Goal: Task Accomplishment & Management: Complete application form

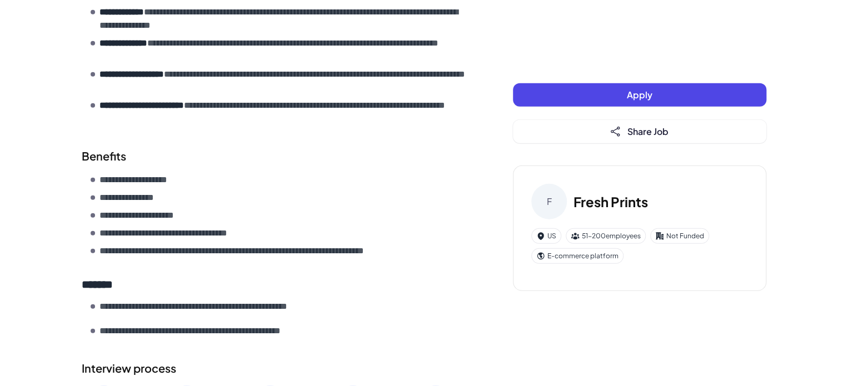
scroll to position [1527, 0]
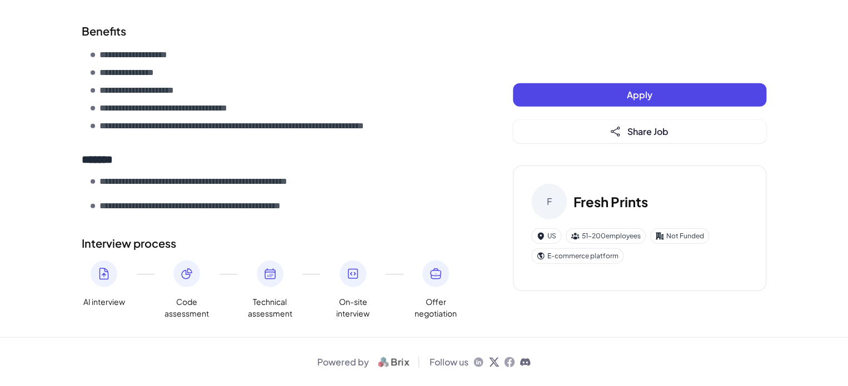
click at [549, 102] on button "Apply" at bounding box center [639, 94] width 253 height 23
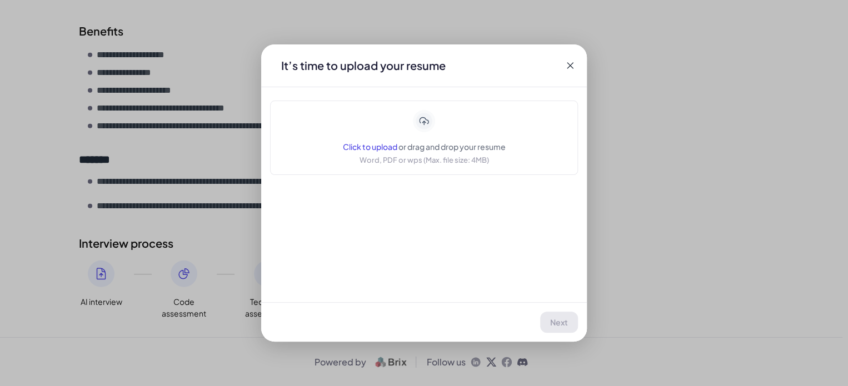
click at [380, 147] on span "Click to upload" at bounding box center [370, 147] width 54 height 10
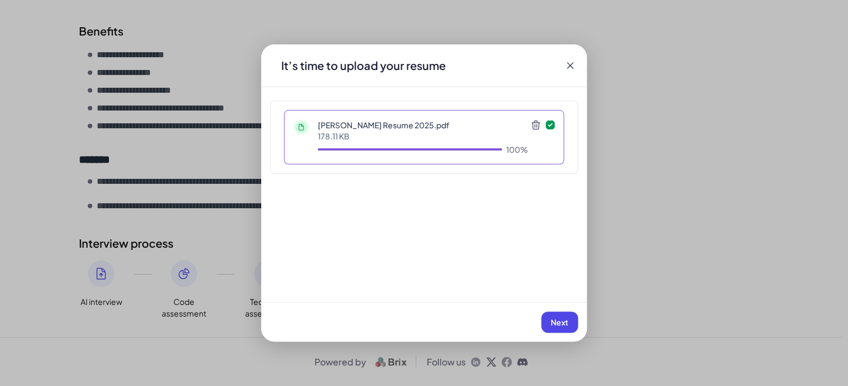
click at [555, 322] on span "Next" at bounding box center [559, 322] width 18 height 10
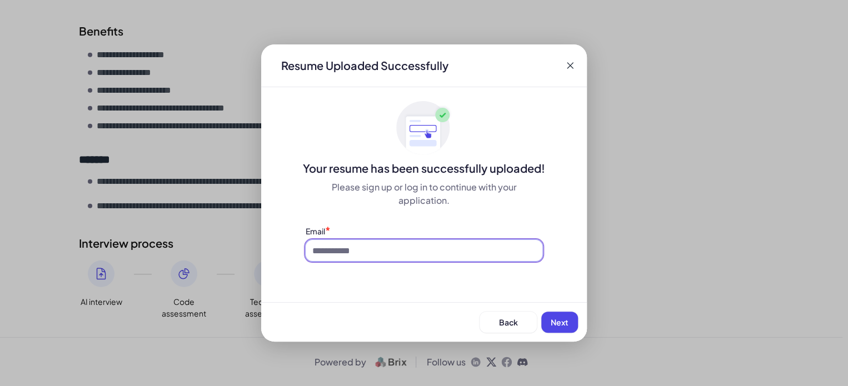
click at [354, 250] on input at bounding box center [423, 250] width 237 height 21
type input "**********"
click at [573, 322] on button "Next" at bounding box center [559, 322] width 37 height 21
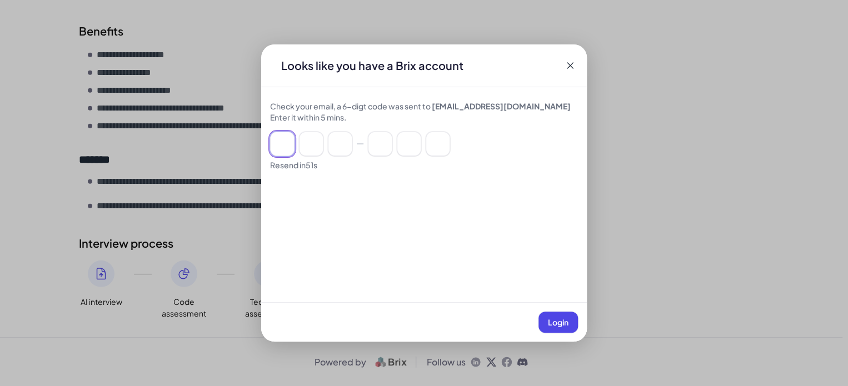
click at [284, 140] on input at bounding box center [282, 144] width 24 height 24
paste input "******"
type input "*"
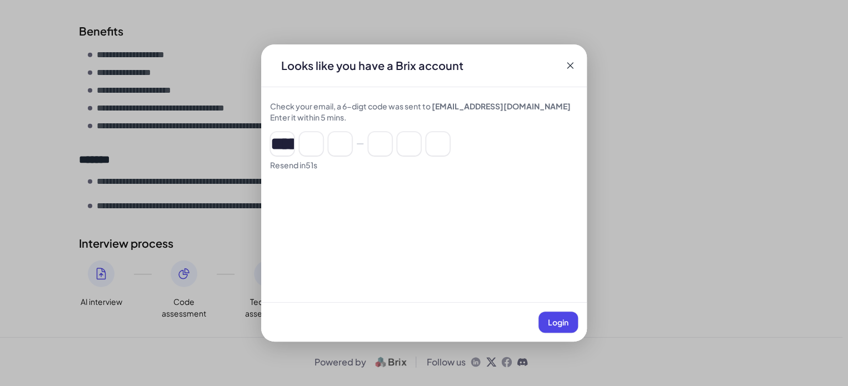
type input "*"
click at [554, 323] on span "Login" at bounding box center [558, 322] width 21 height 10
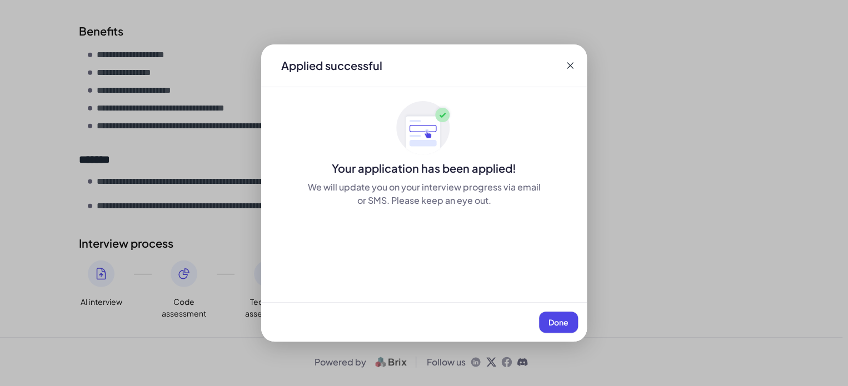
click at [564, 320] on span "Done" at bounding box center [558, 322] width 20 height 10
